Goal: Find specific page/section: Find specific page/section

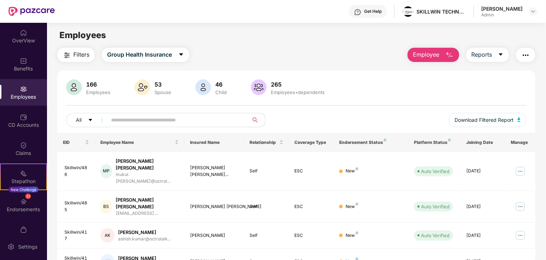
click at [542, 188] on div "Filters Group Health Insurance Employee Reports 166 Employees 53 Spouse 46 Chil…" at bounding box center [296, 264] width 498 height 433
click at [425, 102] on div "166 Employees 53 Spouse 46 Child 265 Employees+dependents All Download Filtered…" at bounding box center [296, 105] width 478 height 53
click at [177, 126] on span at bounding box center [175, 120] width 146 height 14
type input "******"
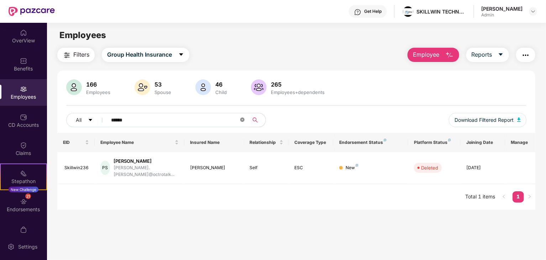
click at [242, 120] on icon "close-circle" at bounding box center [242, 119] width 4 height 4
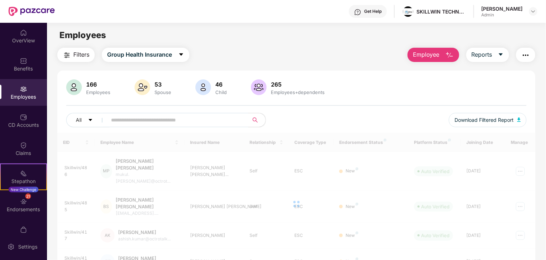
click at [25, 101] on div "Employees" at bounding box center [23, 92] width 47 height 27
